Goal: Task Accomplishment & Management: Complete application form

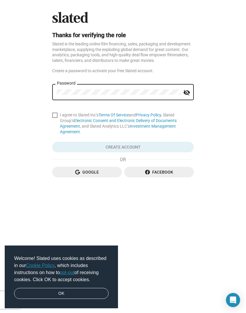
click at [56, 116] on span at bounding box center [54, 115] width 5 height 5
click at [55, 118] on input "I agree to Slated Inc’s Terms Of Service and Privacy Policy , Slated Group’s El…" at bounding box center [55, 118] width 0 height 0
checkbox input "true"
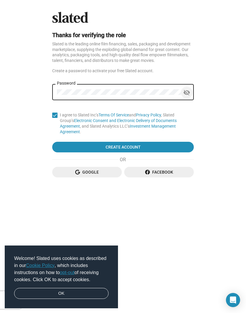
click at [185, 91] on mat-icon "visibility_off" at bounding box center [186, 92] width 7 height 9
click at [117, 147] on span "Create Account" at bounding box center [123, 147] width 132 height 11
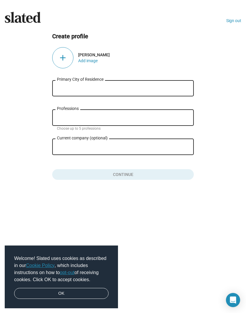
click at [62, 89] on input "Primary City of Residence" at bounding box center [123, 88] width 132 height 5
click at [56, 118] on div "Professions" at bounding box center [122, 116] width 141 height 17
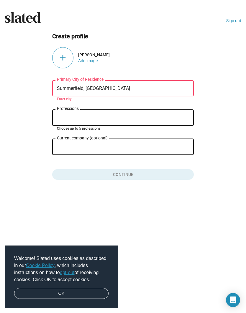
click at [100, 84] on div "[GEOGRAPHIC_DATA], [GEOGRAPHIC_DATA] of Residence" at bounding box center [123, 87] width 132 height 17
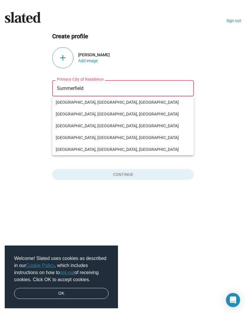
type input "Summerfield"
click at [103, 177] on button "Click here to validate form" at bounding box center [122, 173] width 141 height 13
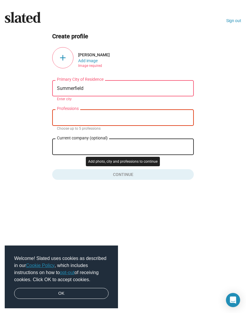
click at [60, 113] on div "Professions" at bounding box center [123, 116] width 132 height 17
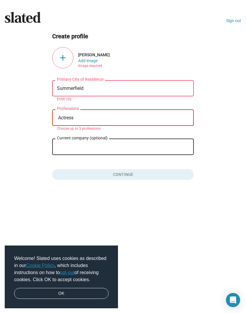
type input "Actress"
click at [122, 176] on button "Click here to validate form" at bounding box center [122, 173] width 141 height 13
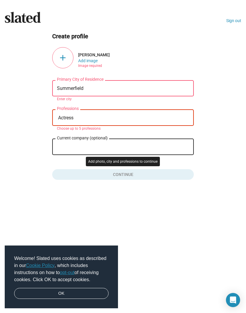
click at [124, 171] on button "Click here to validate form" at bounding box center [122, 173] width 141 height 13
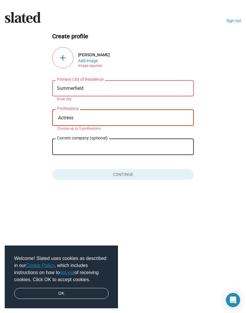
click at [62, 57] on div "add" at bounding box center [62, 57] width 21 height 21
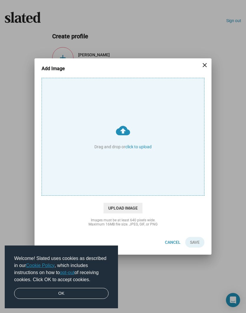
click at [119, 205] on span "Upload Image" at bounding box center [122, 208] width 39 height 11
click at [119, 195] on input "cloud_upload Drag and drop or click to upload" at bounding box center [123, 136] width 162 height 117
type input "C:\fakepath\Photoroom_20250821_165902.jpeg"
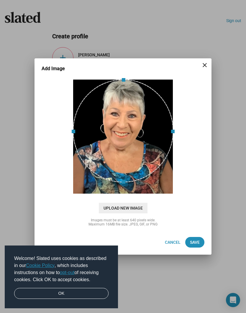
click at [193, 243] on span "Save" at bounding box center [195, 242] width 10 height 11
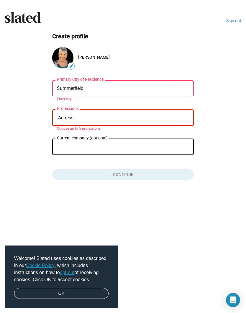
click at [126, 170] on button "Click here to validate form" at bounding box center [122, 173] width 141 height 13
click at [88, 86] on input "Summerfield" at bounding box center [123, 88] width 132 height 5
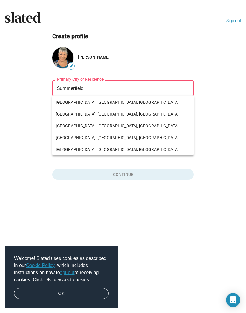
click at [87, 89] on input "Summerfield" at bounding box center [123, 88] width 132 height 5
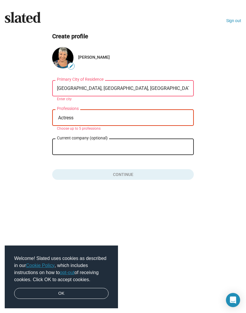
type input "[GEOGRAPHIC_DATA], [GEOGRAPHIC_DATA], [GEOGRAPHIC_DATA]"
click at [39, 122] on ng-component "Create profile edit [PERSON_NAME] [PERSON_NAME], [GEOGRAPHIC_DATA], [DEMOGRAPHI…" at bounding box center [123, 106] width 236 height 148
click at [52, 178] on button "Click here to validate form" at bounding box center [122, 173] width 141 height 13
click at [78, 118] on input "Actress" at bounding box center [124, 117] width 132 height 5
click at [126, 170] on button "Click here to validate form" at bounding box center [122, 173] width 141 height 13
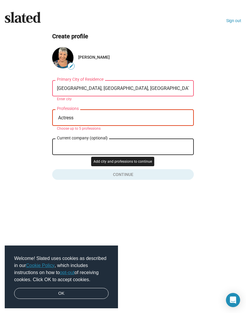
click at [14, 136] on ng-component "Create profile edit [PERSON_NAME] [PERSON_NAME], [GEOGRAPHIC_DATA], [DEMOGRAPHI…" at bounding box center [123, 106] width 236 height 148
click at [234, 20] on link "Sign out" at bounding box center [233, 20] width 15 height 5
click at [235, 19] on link "Sign out" at bounding box center [233, 20] width 15 height 5
click at [33, 94] on ng-component "Create profile edit [PERSON_NAME] [PERSON_NAME], [GEOGRAPHIC_DATA], [DEMOGRAPHI…" at bounding box center [123, 106] width 236 height 148
